Goal: Navigation & Orientation: Find specific page/section

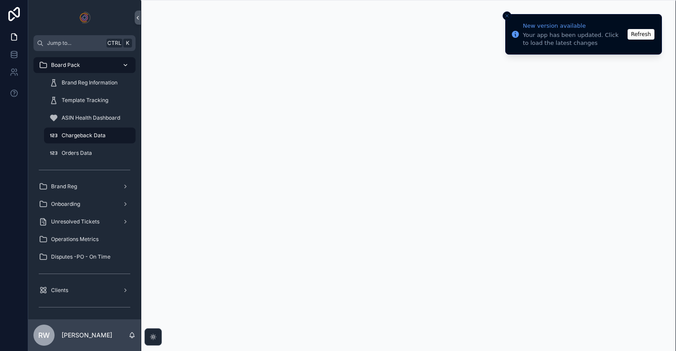
click at [96, 66] on div "Board Pack" at bounding box center [85, 65] width 92 height 14
click at [507, 17] on icon "Close toast" at bounding box center [507, 15] width 5 height 5
click at [641, 36] on button "Refresh" at bounding box center [641, 34] width 27 height 11
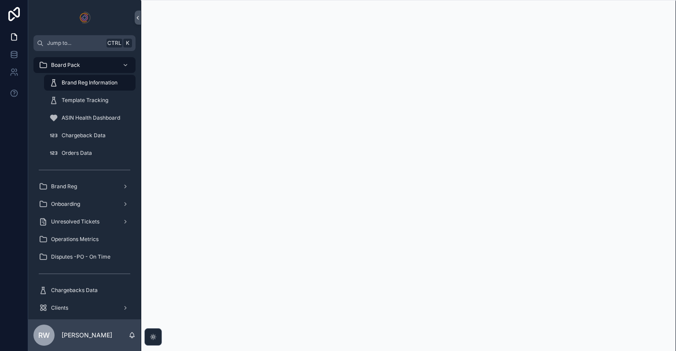
click at [102, 100] on span "Template Tracking" at bounding box center [85, 100] width 47 height 7
click at [95, 152] on div "Orders Data" at bounding box center [89, 153] width 81 height 14
click at [96, 136] on span "Chargeback Data" at bounding box center [84, 135] width 44 height 7
click at [105, 114] on span "ASIN Health Dashboard" at bounding box center [91, 117] width 59 height 7
click at [100, 102] on span "Template Tracking" at bounding box center [85, 100] width 47 height 7
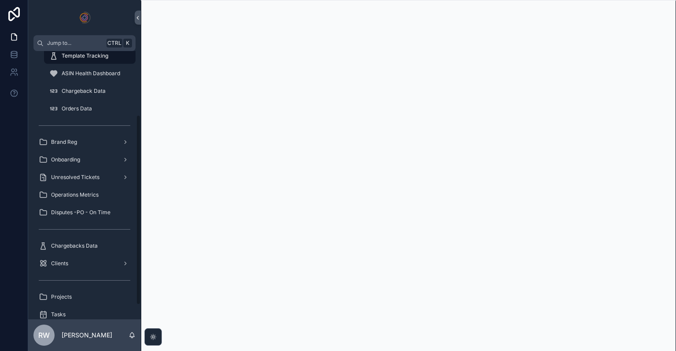
scroll to position [110, 0]
